Goal: Transaction & Acquisition: Purchase product/service

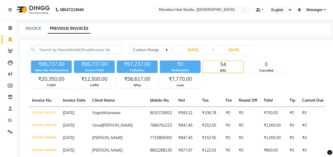
select select "range"
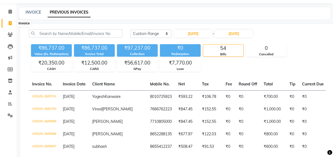
click at [11, 23] on icon at bounding box center [10, 23] width 3 height 4
select select "service"
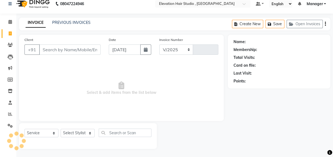
select select "6886"
type input "0849"
click at [53, 50] on input "Client" at bounding box center [69, 50] width 61 height 10
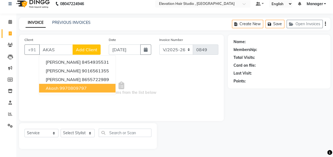
click at [58, 92] on button "Akash 9970809797" at bounding box center [77, 88] width 76 height 9
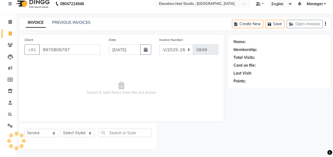
type input "9970809797"
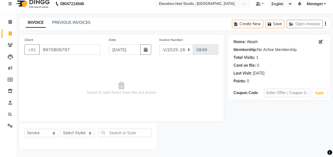
click at [252, 42] on link "Akash" at bounding box center [252, 42] width 11 height 6
drag, startPoint x: 73, startPoint y: 48, endPoint x: 0, endPoint y: 48, distance: 73.7
click at [0, 48] on html "08047224946 Select Location × Elevation Hair Studio , Thane West Default Panel …" at bounding box center [166, 72] width 333 height 157
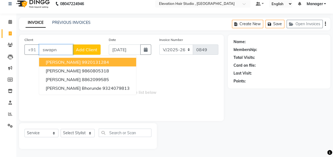
click at [89, 65] on button "Swapnil 9920131284" at bounding box center [87, 62] width 97 height 9
type input "9920131284"
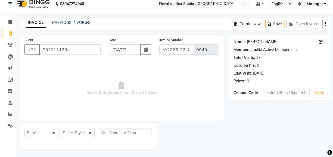
click at [253, 43] on link "[PERSON_NAME]" at bounding box center [262, 42] width 30 height 6
click at [74, 50] on input "9920131284" at bounding box center [69, 50] width 61 height 10
drag, startPoint x: 70, startPoint y: 51, endPoint x: 3, endPoint y: 45, distance: 66.7
click at [0, 49] on html "08047224946 Select Location × Elevation Hair Studio , Thane West Default Panel …" at bounding box center [166, 72] width 333 height 157
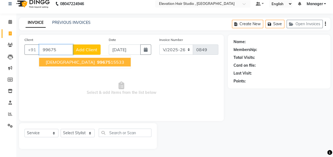
click at [64, 65] on button "SHIRISH 99675 15533" at bounding box center [85, 62] width 92 height 9
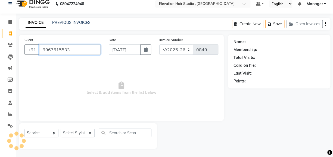
type input "9967515533"
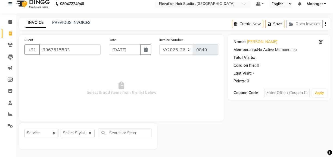
drag, startPoint x: 66, startPoint y: 71, endPoint x: 97, endPoint y: 5, distance: 73.0
click at [97, 5] on nav "08047224946 Select Location × Elevation Hair Studio , Thane West Default Panel …" at bounding box center [166, 4] width 333 height 20
drag, startPoint x: 82, startPoint y: 49, endPoint x: 0, endPoint y: 63, distance: 83.6
click at [0, 63] on html "08047224946 Select Location × Elevation Hair Studio , Thane West Default Panel …" at bounding box center [166, 72] width 333 height 157
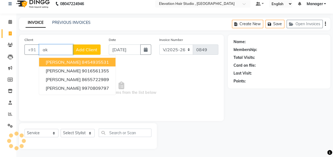
type input "a"
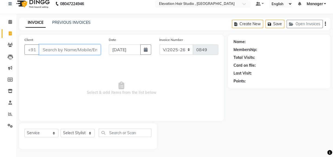
click at [49, 51] on input "Client" at bounding box center [69, 50] width 61 height 10
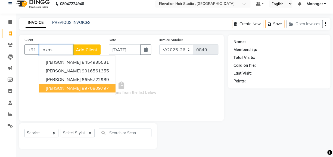
click at [82, 90] on ngb-highlight "9970809797" at bounding box center [95, 88] width 27 height 5
type input "9970809797"
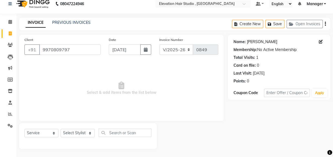
click at [258, 44] on div "Name: Akash Kariya Membership: No Active Membership Total Visits: 1 Card on fil…" at bounding box center [279, 60] width 92 height 47
click at [254, 41] on link "[PERSON_NAME]" at bounding box center [262, 42] width 30 height 6
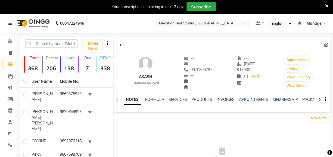
click at [221, 100] on link "INVOICES" at bounding box center [225, 99] width 18 height 5
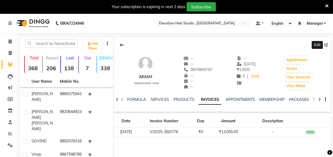
click at [327, 44] on icon at bounding box center [326, 45] width 4 height 4
select select "[DEMOGRAPHIC_DATA]"
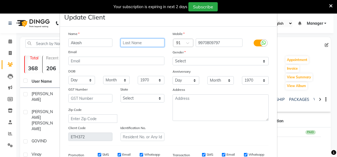
click at [150, 41] on input "text" at bounding box center [142, 43] width 44 height 8
type input "k"
type input "[PERSON_NAME]"
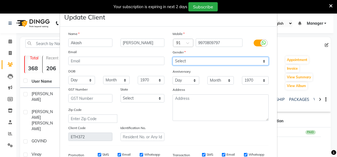
click at [243, 64] on select "Select Male Female Other Prefer Not To Say" at bounding box center [220, 61] width 96 height 8
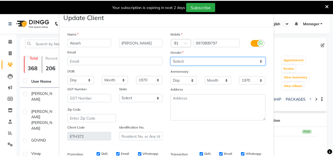
scroll to position [85, 0]
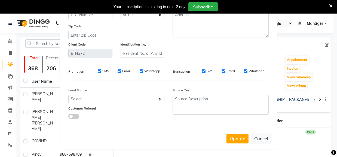
click at [241, 143] on button "Update" at bounding box center [237, 139] width 22 height 10
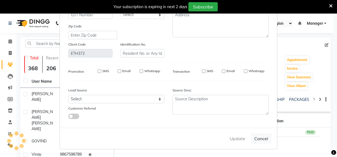
select select
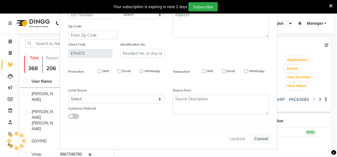
select select
checkbox input "false"
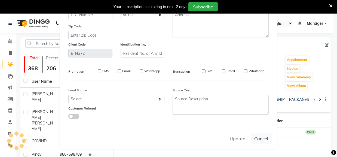
checkbox input "false"
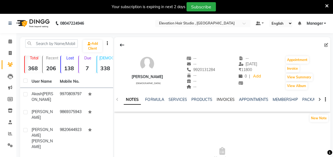
click at [224, 99] on link "INVOICES" at bounding box center [225, 99] width 18 height 5
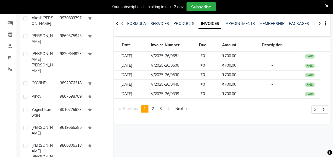
scroll to position [111, 0]
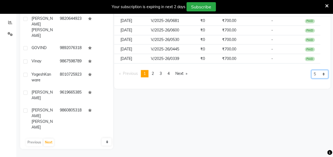
click at [321, 78] on select "5 10 50 100 500" at bounding box center [319, 74] width 17 height 8
select select "100"
click at [311, 79] on select "5 10 50 100 500" at bounding box center [319, 74] width 17 height 8
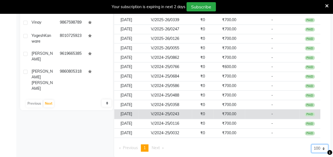
scroll to position [159, 0]
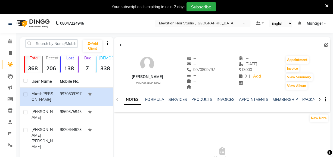
click at [223, 100] on link "INVOICES" at bounding box center [225, 99] width 18 height 5
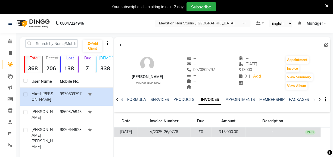
click at [243, 136] on td "₹13,000.00" at bounding box center [228, 133] width 34 height 10
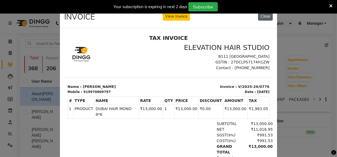
click at [262, 18] on button "Close" at bounding box center [265, 16] width 15 height 8
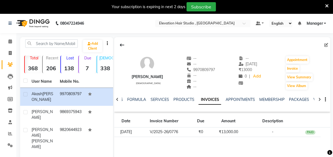
click at [326, 5] on icon at bounding box center [327, 6] width 4 height 5
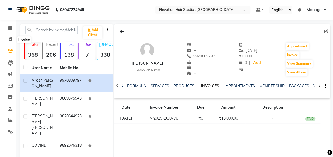
click at [10, 41] on icon at bounding box center [10, 40] width 3 height 4
select select "service"
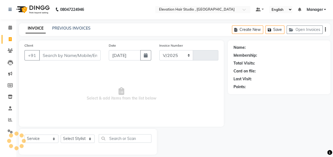
select select "6886"
type input "0849"
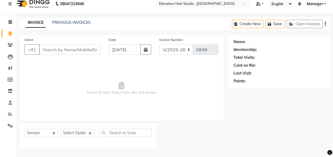
click at [49, 54] on input "Client" at bounding box center [69, 50] width 61 height 10
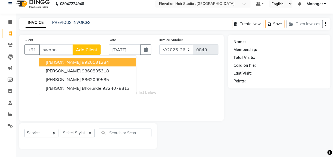
click at [61, 62] on span "[PERSON_NAME]" at bounding box center [63, 62] width 35 height 5
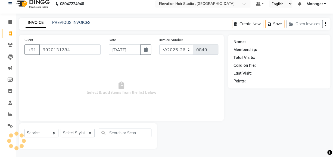
type input "9920131284"
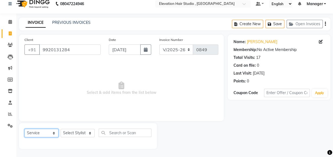
click at [47, 135] on select "Select Service Product Membership Package Voucher Prepaid Gift Card" at bounding box center [41, 133] width 34 height 8
select select "product"
click at [24, 129] on select "Select Service Product Membership Package Voucher Prepaid Gift Card" at bounding box center [41, 133] width 34 height 8
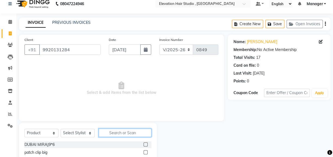
click at [112, 132] on input "text" at bounding box center [125, 133] width 53 height 8
click at [75, 133] on select "Select Stylist Anish shaikh Dilip Manager mehboob sahil sameer Sanjay Sarfaraz …" at bounding box center [78, 133] width 34 height 8
select select "57513"
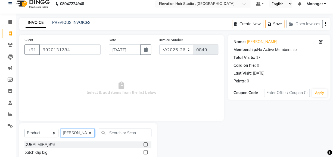
click at [61, 129] on select "Select Stylist Anish shaikh Dilip Manager mehboob sahil sameer Sanjay Sarfaraz …" at bounding box center [78, 133] width 34 height 8
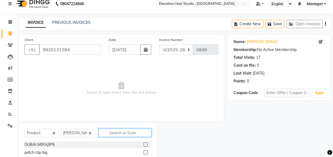
click at [116, 131] on input "text" at bounding box center [125, 133] width 53 height 8
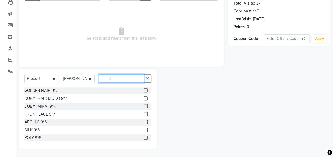
scroll to position [54, 0]
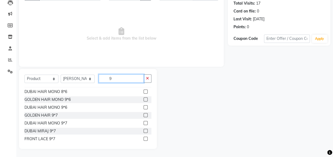
type input "9"
click at [144, 116] on label at bounding box center [146, 115] width 4 height 4
click at [144, 116] on input "checkbox" at bounding box center [146, 116] width 4 height 4
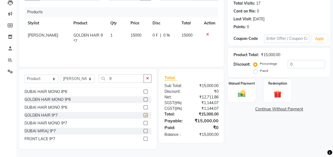
checkbox input "false"
click at [134, 37] on span "15000" at bounding box center [136, 35] width 11 height 5
select select "57513"
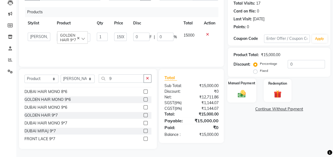
click at [234, 89] on div "Manual Payment" at bounding box center [241, 91] width 29 height 24
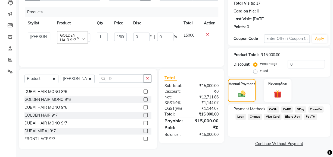
click at [303, 108] on span "GPay" at bounding box center [300, 110] width 11 height 6
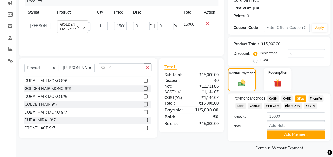
scroll to position [74, 0]
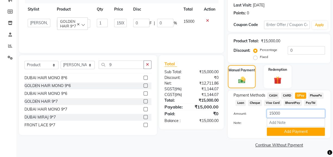
click at [300, 110] on input "15000" at bounding box center [296, 114] width 58 height 8
type input "12000"
click at [284, 128] on button "Add Payment" at bounding box center [296, 132] width 58 height 8
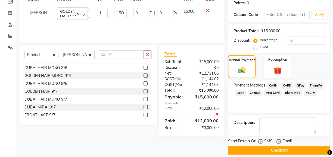
scroll to position [90, 0]
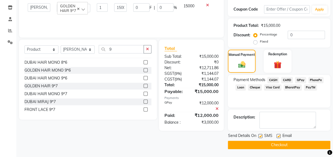
click at [277, 129] on div "Description:" at bounding box center [279, 120] width 103 height 21
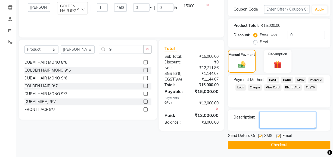
click at [276, 125] on textarea at bounding box center [287, 120] width 57 height 17
type textarea "2 service included"
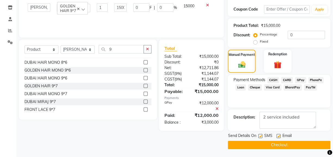
click at [279, 136] on label at bounding box center [279, 136] width 4 height 4
click at [279, 136] on input "checkbox" at bounding box center [279, 137] width 4 height 4
checkbox input "false"
drag, startPoint x: 258, startPoint y: 136, endPoint x: 264, endPoint y: 138, distance: 6.1
click at [259, 136] on label at bounding box center [260, 136] width 4 height 4
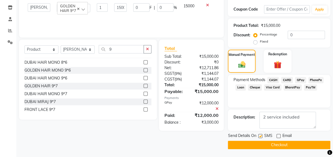
click at [259, 136] on input "checkbox" at bounding box center [260, 137] width 4 height 4
checkbox input "false"
click at [285, 144] on button "Checkout" at bounding box center [279, 145] width 103 height 8
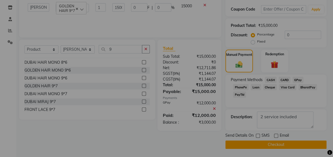
checkbox input "false"
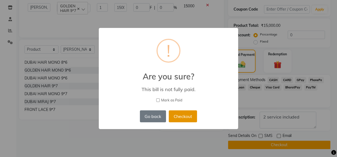
click at [177, 117] on button "Checkout" at bounding box center [183, 117] width 28 height 12
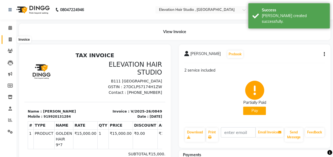
click at [8, 38] on span at bounding box center [10, 40] width 10 height 6
select select "6886"
select select "service"
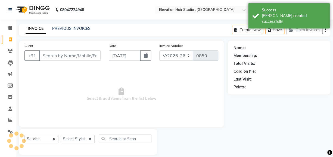
scroll to position [6, 0]
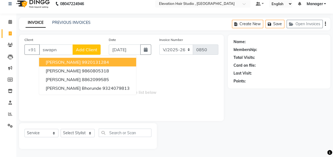
click at [94, 60] on button "Swapnil 9920131284" at bounding box center [87, 62] width 97 height 9
type input "9920131284"
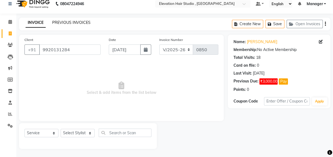
click at [66, 24] on link "PREVIOUS INVOICES" at bounding box center [71, 22] width 38 height 5
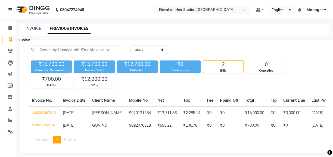
click at [10, 41] on icon at bounding box center [10, 40] width 3 height 4
select select "service"
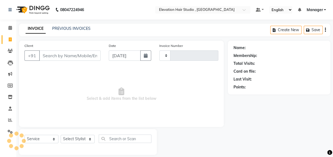
scroll to position [6, 0]
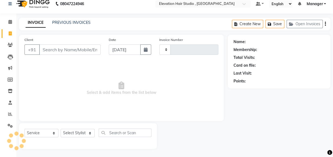
type input "0850"
select select "6886"
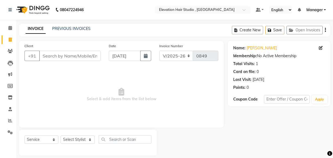
select select "6886"
select select "service"
click at [49, 51] on input "Client" at bounding box center [69, 56] width 61 height 10
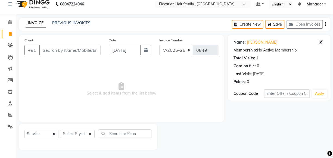
type input "s"
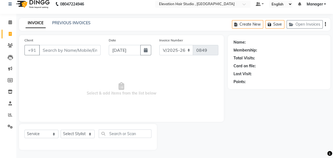
click at [57, 51] on input "Client" at bounding box center [69, 50] width 61 height 10
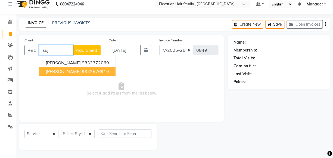
click at [82, 72] on ngb-highlight "9372576910" at bounding box center [95, 71] width 27 height 5
type input "9372576910"
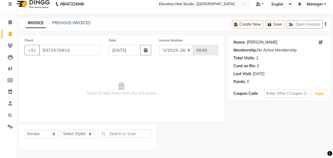
click at [257, 41] on link "[PERSON_NAME]" at bounding box center [262, 42] width 30 height 6
click at [10, 45] on icon at bounding box center [10, 45] width 5 height 4
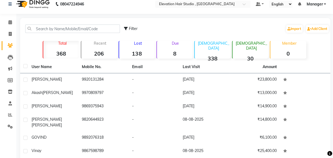
click at [68, 51] on strong "368" at bounding box center [61, 53] width 36 height 7
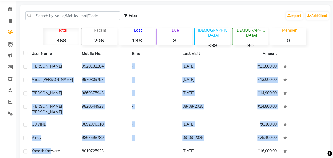
scroll to position [82, 0]
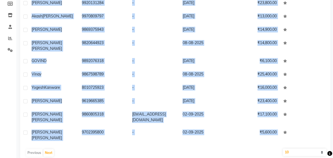
drag, startPoint x: 22, startPoint y: 74, endPoint x: 142, endPoint y: 142, distance: 137.6
click at [88, 152] on main "Filter Import Add Client Total 368 Recent 206 Lost 138 Due 8 [DEMOGRAPHIC_DATA]…" at bounding box center [174, 55] width 317 height 226
click at [317, 148] on select "10 50 100" at bounding box center [305, 152] width 44 height 8
select select "100"
click at [283, 148] on select "10 50 100" at bounding box center [305, 152] width 44 height 8
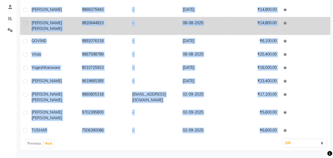
scroll to position [0, 0]
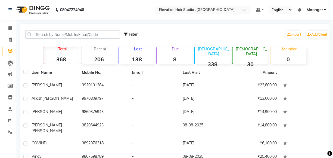
click at [24, 71] on label at bounding box center [25, 72] width 4 height 4
click at [24, 71] on input "checkbox" at bounding box center [25, 72] width 4 height 4
checkbox input "true"
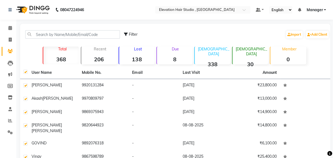
checkbox input "true"
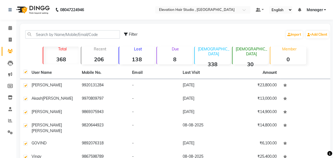
checkbox input "true"
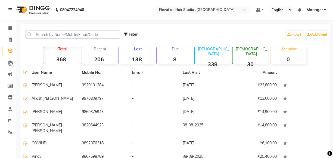
checkbox input "true"
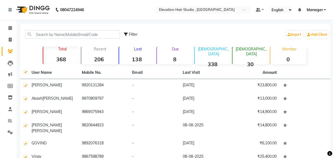
checkbox input "true"
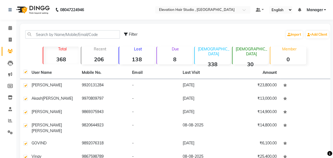
checkbox input "true"
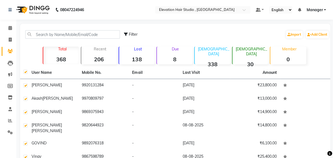
checkbox input "true"
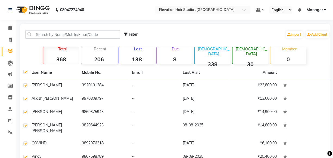
checkbox input "true"
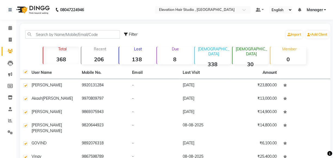
checkbox input "true"
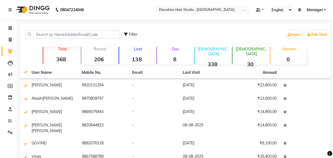
checkbox input "true"
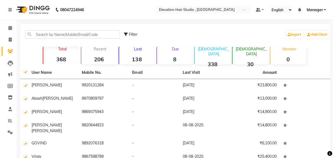
checkbox input "true"
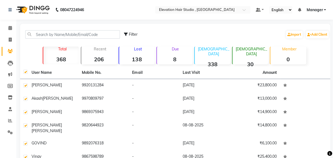
checkbox input "true"
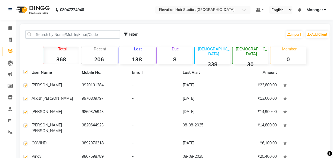
checkbox input "true"
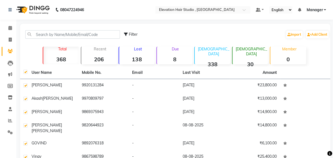
checkbox input "true"
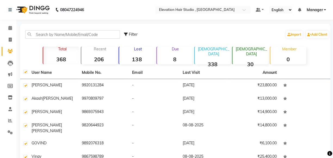
checkbox input "true"
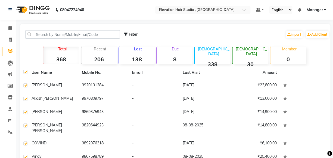
checkbox input "true"
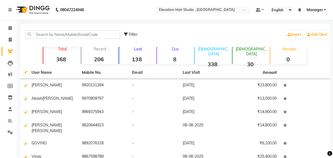
checkbox input "true"
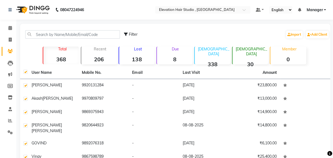
checkbox input "true"
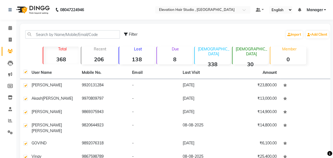
checkbox input "true"
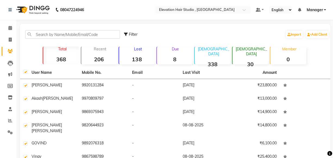
checkbox input "true"
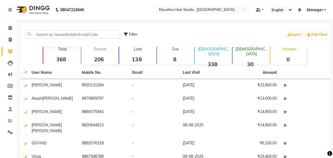
checkbox input "true"
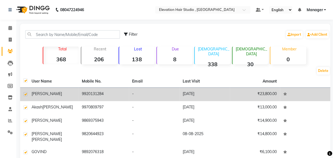
select select "service"
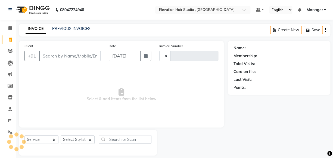
scroll to position [6, 0]
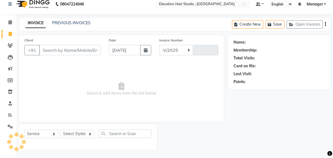
select select "6886"
type input "0850"
click at [75, 20] on div "PREVIOUS INVOICES" at bounding box center [71, 23] width 38 height 6
click at [74, 22] on link "PREVIOUS INVOICES" at bounding box center [71, 22] width 38 height 5
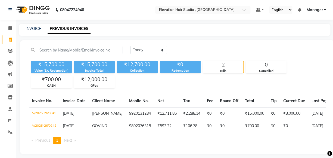
select select "service"
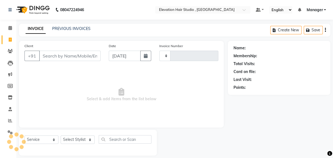
type input "0850"
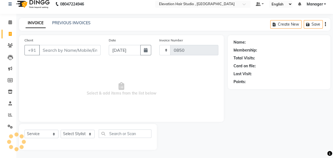
select select "6886"
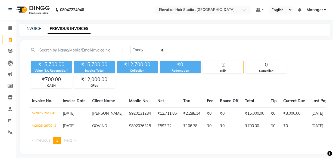
select select "service"
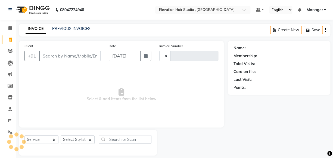
scroll to position [6, 0]
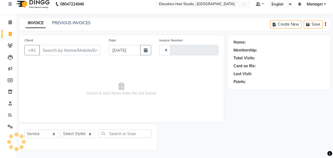
type input "0850"
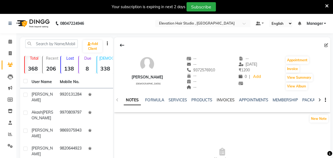
click at [226, 98] on link "INVOICES" at bounding box center [225, 99] width 18 height 5
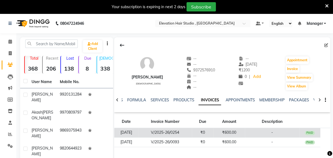
click at [235, 132] on td "₹600.00" at bounding box center [229, 133] width 32 height 10
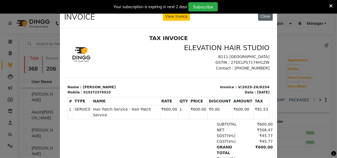
click at [266, 17] on button "Close" at bounding box center [265, 16] width 15 height 8
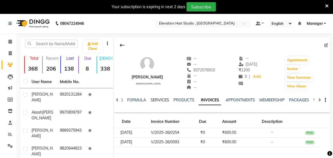
click at [161, 100] on link "SERVICES" at bounding box center [159, 99] width 18 height 5
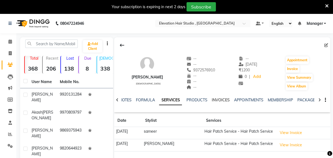
click at [222, 100] on link "INVOICES" at bounding box center [221, 99] width 18 height 5
